Goal: Task Accomplishment & Management: Manage account settings

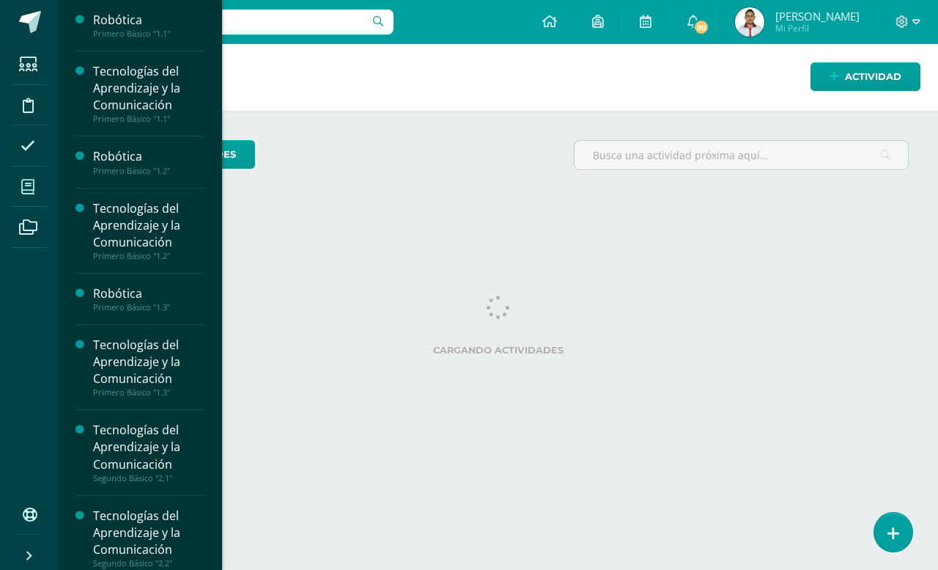
click at [43, 188] on span at bounding box center [28, 186] width 33 height 33
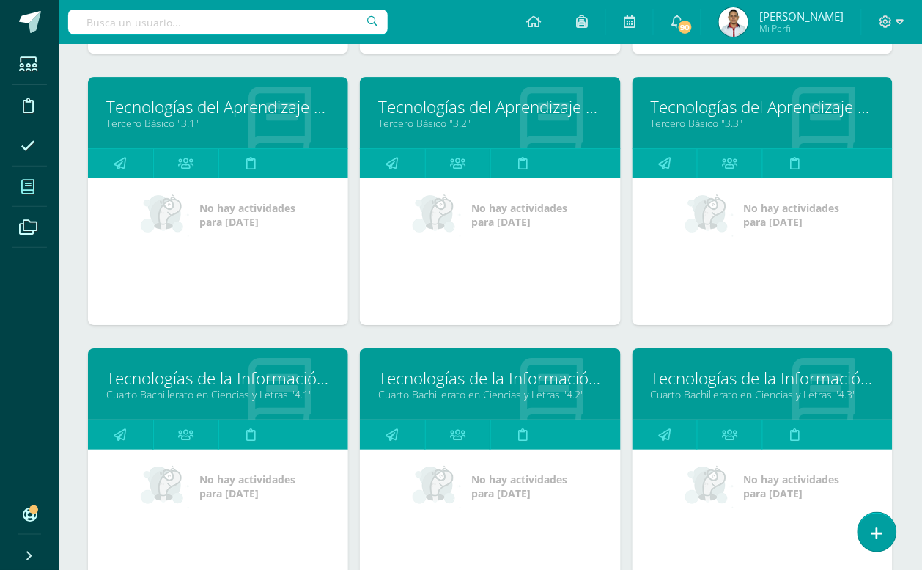
scroll to position [1008, 0]
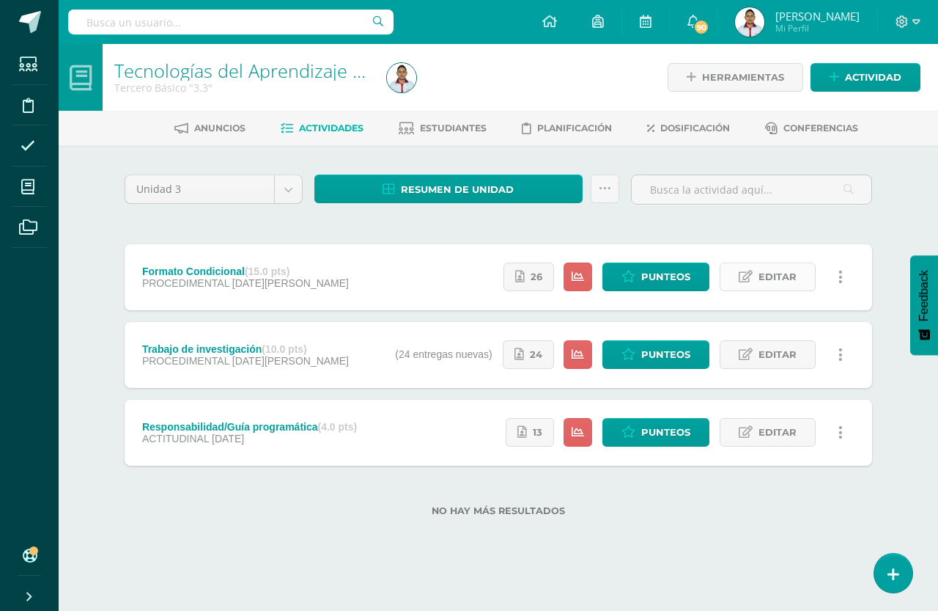
click at [763, 282] on span "Editar" at bounding box center [778, 276] width 38 height 27
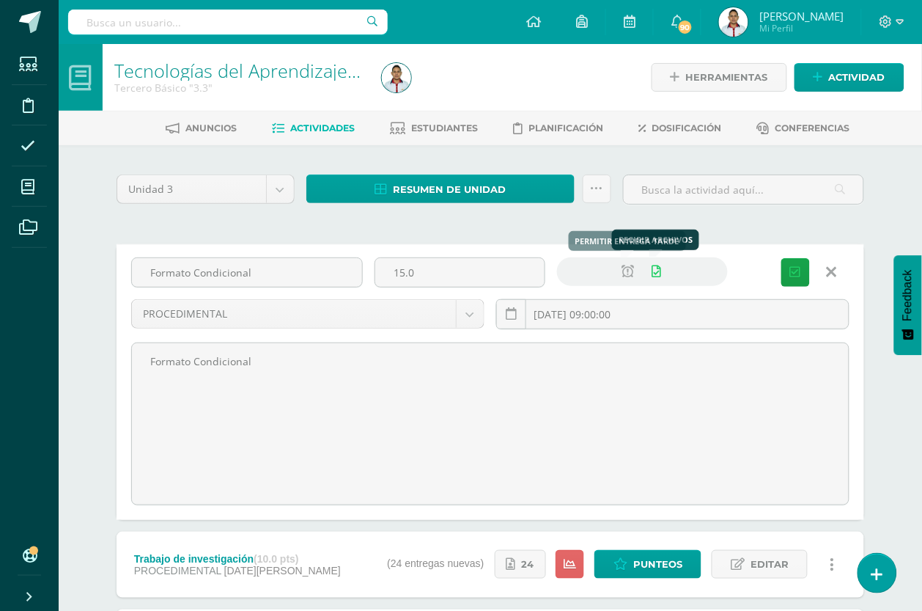
click at [627, 271] on icon at bounding box center [628, 271] width 12 height 12
click at [792, 266] on icon "submit" at bounding box center [795, 272] width 11 height 12
